Goal: Navigation & Orientation: Find specific page/section

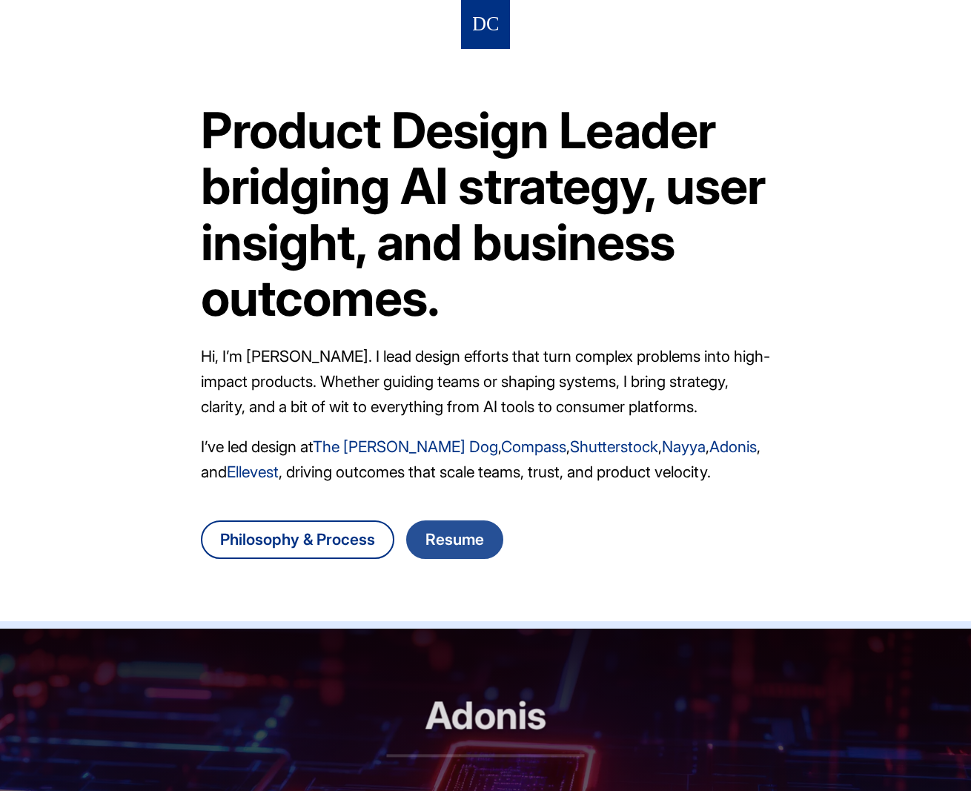
scroll to position [651, 0]
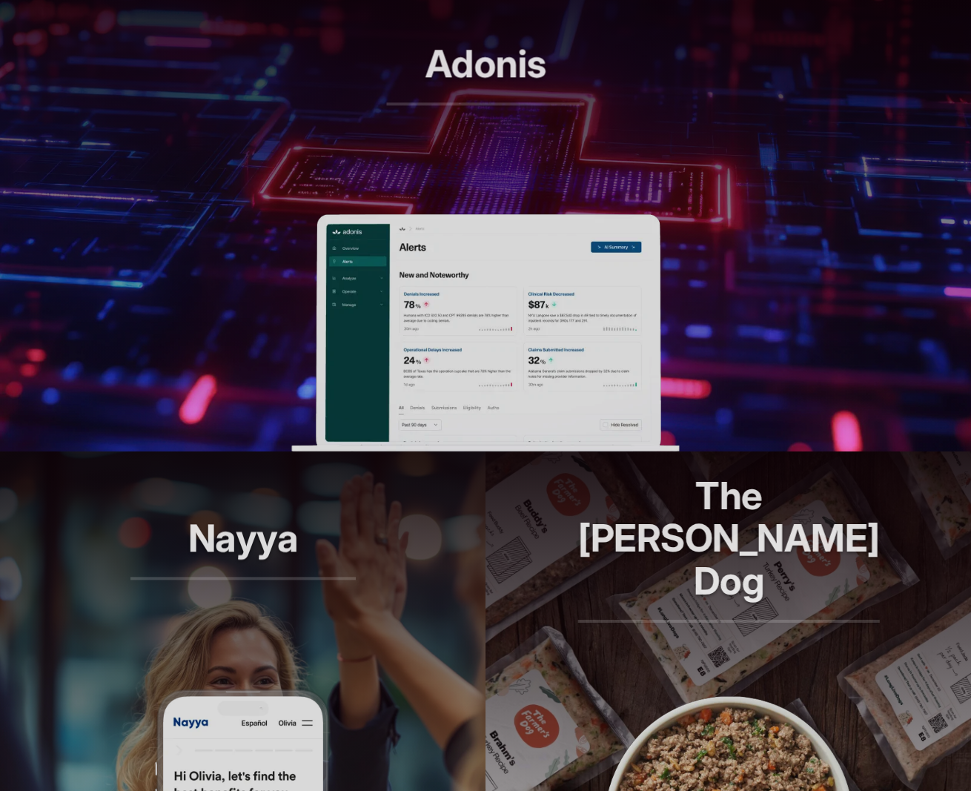
click at [551, 208] on header "Adonis RCM automation, reimagined" at bounding box center [485, 95] width 971 height 237
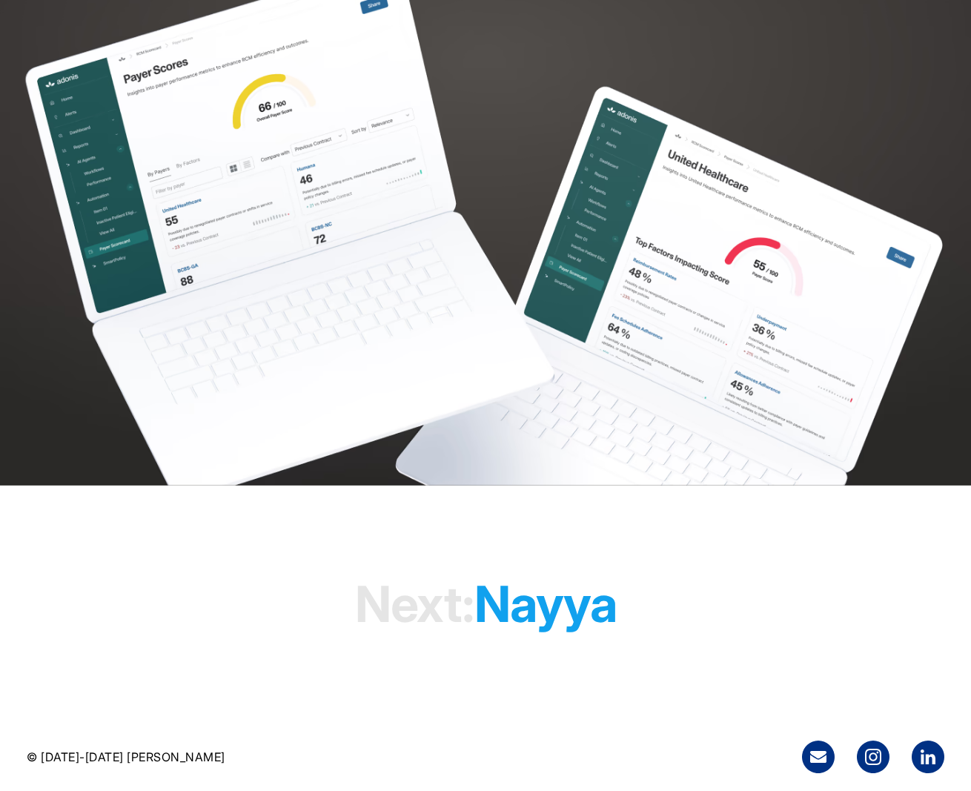
scroll to position [3972, 0]
click at [529, 588] on h1 "Next: Nayya" at bounding box center [486, 603] width 262 height 113
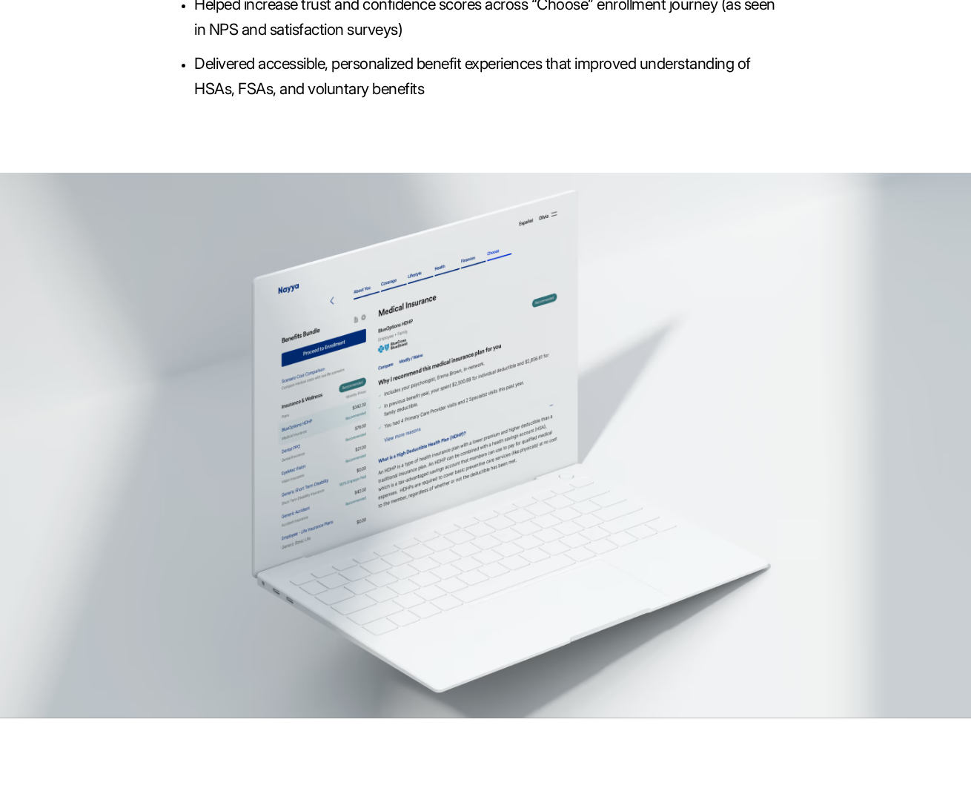
scroll to position [4280, 0]
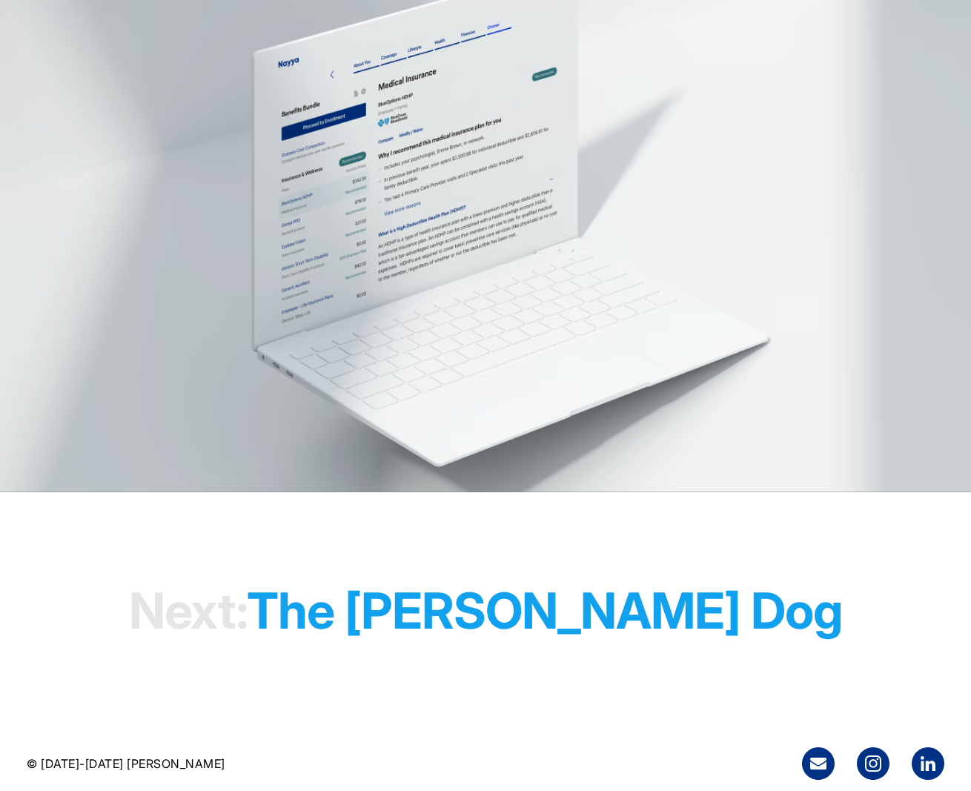
click at [468, 575] on h1 "Next: The Farmer's Dog" at bounding box center [486, 610] width 714 height 113
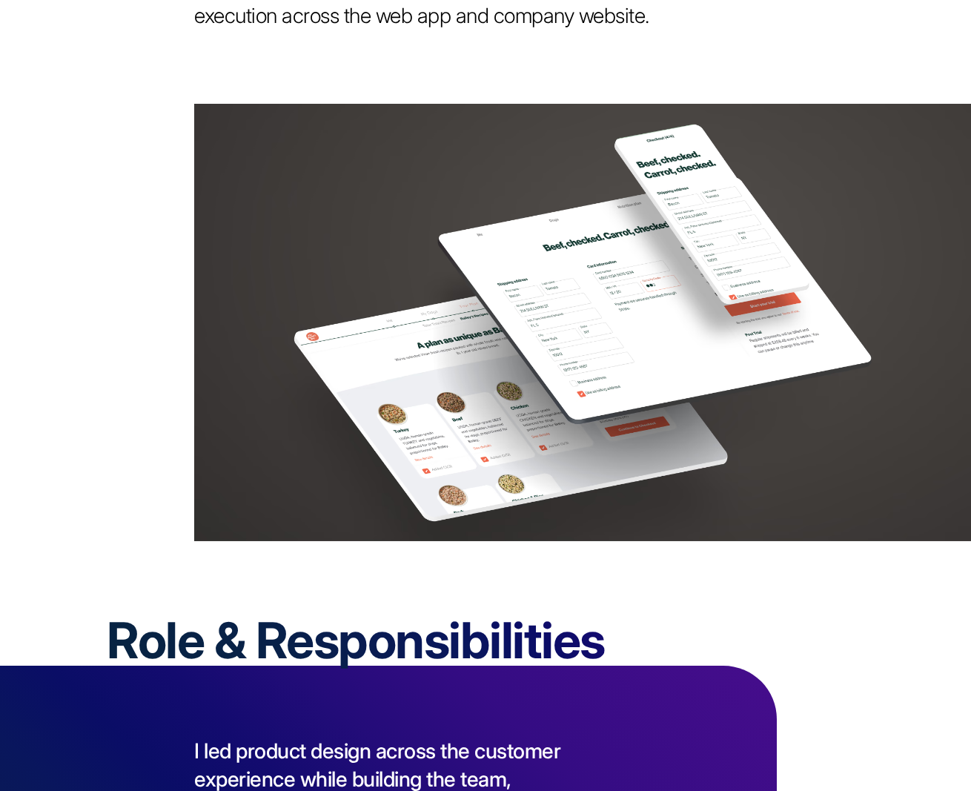
scroll to position [1809, 0]
